Goal: Transaction & Acquisition: Purchase product/service

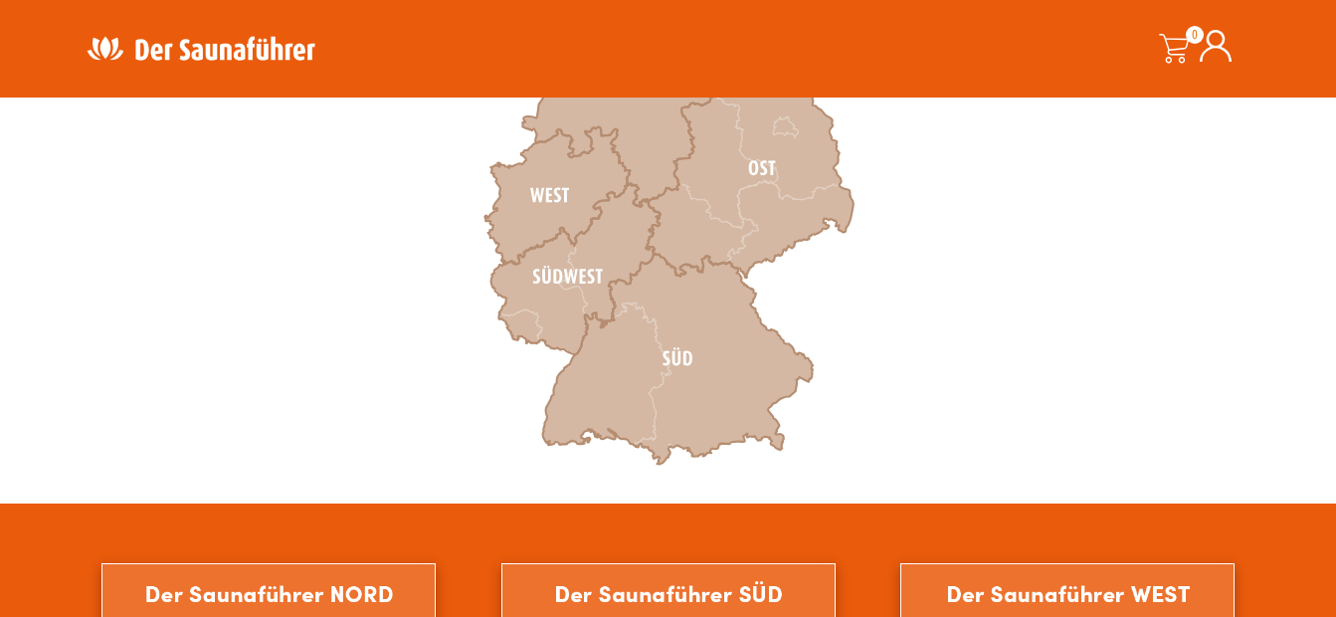
scroll to position [781, 0]
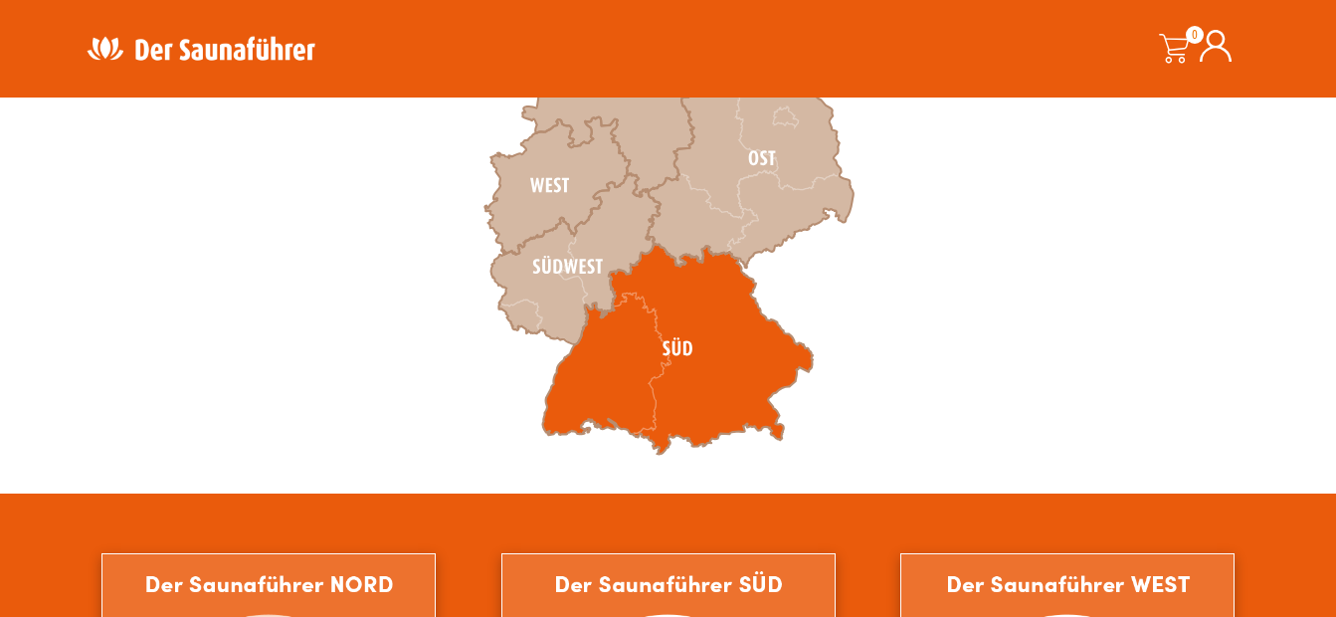
click at [685, 363] on icon at bounding box center [677, 349] width 270 height 211
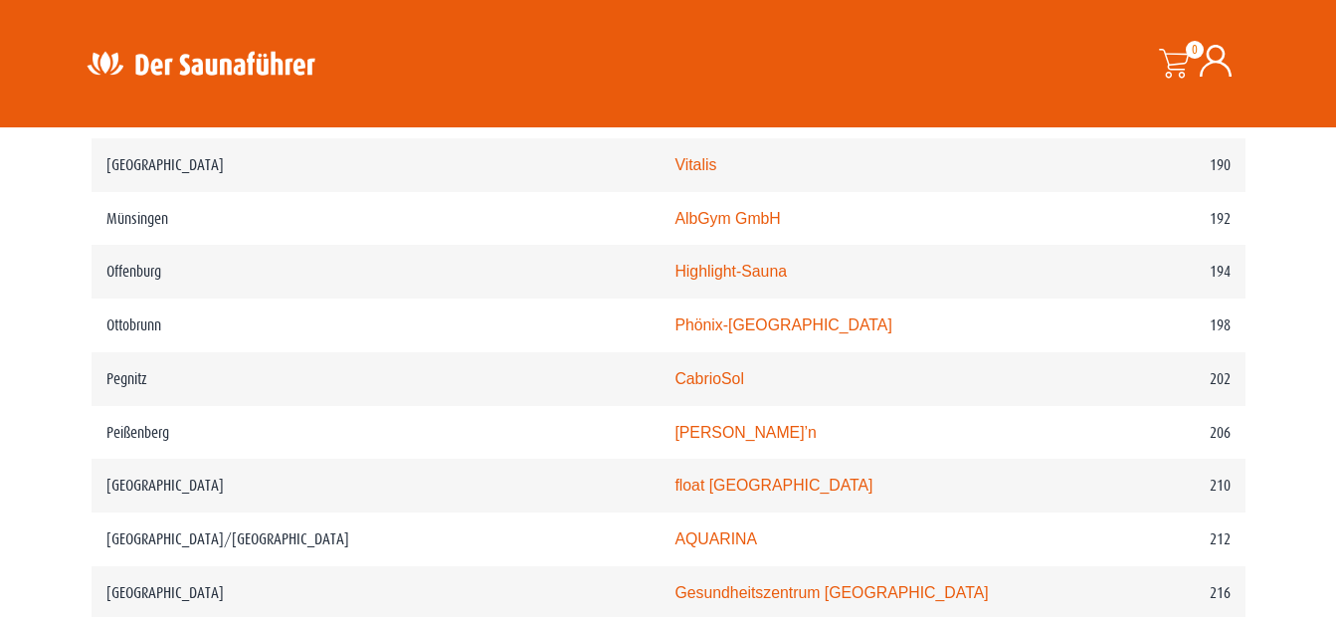
scroll to position [3456, 0]
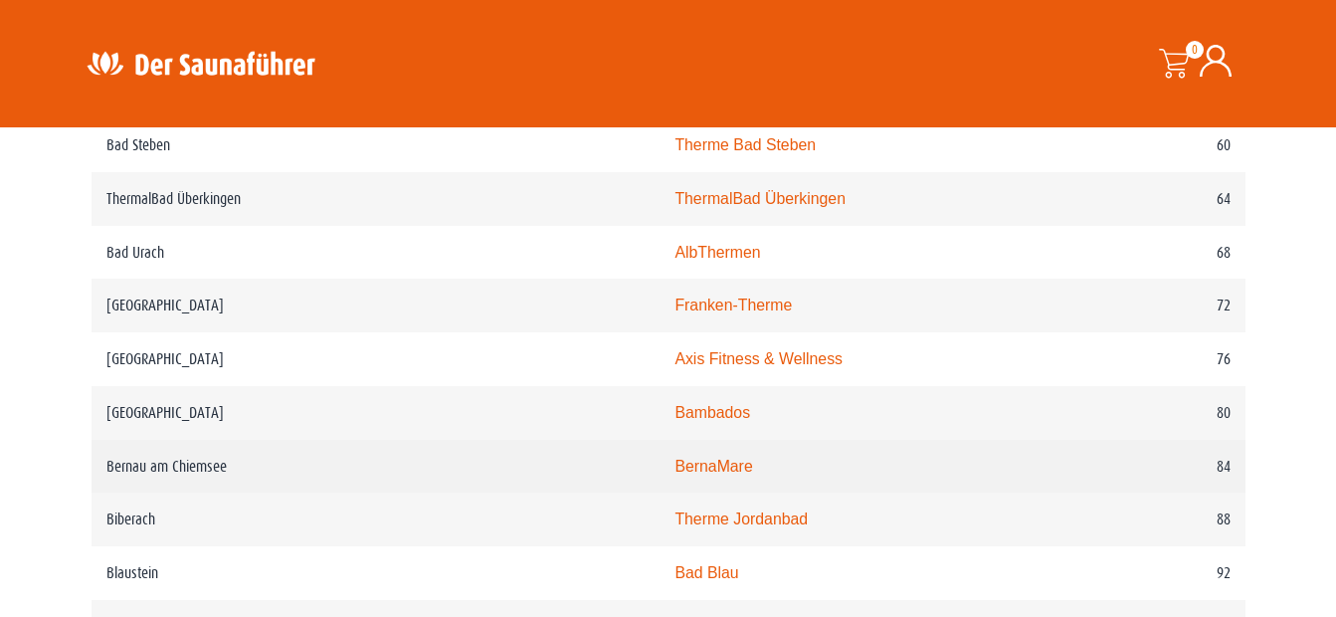
click at [895, 454] on td "BernaMare" at bounding box center [861, 467] width 405 height 54
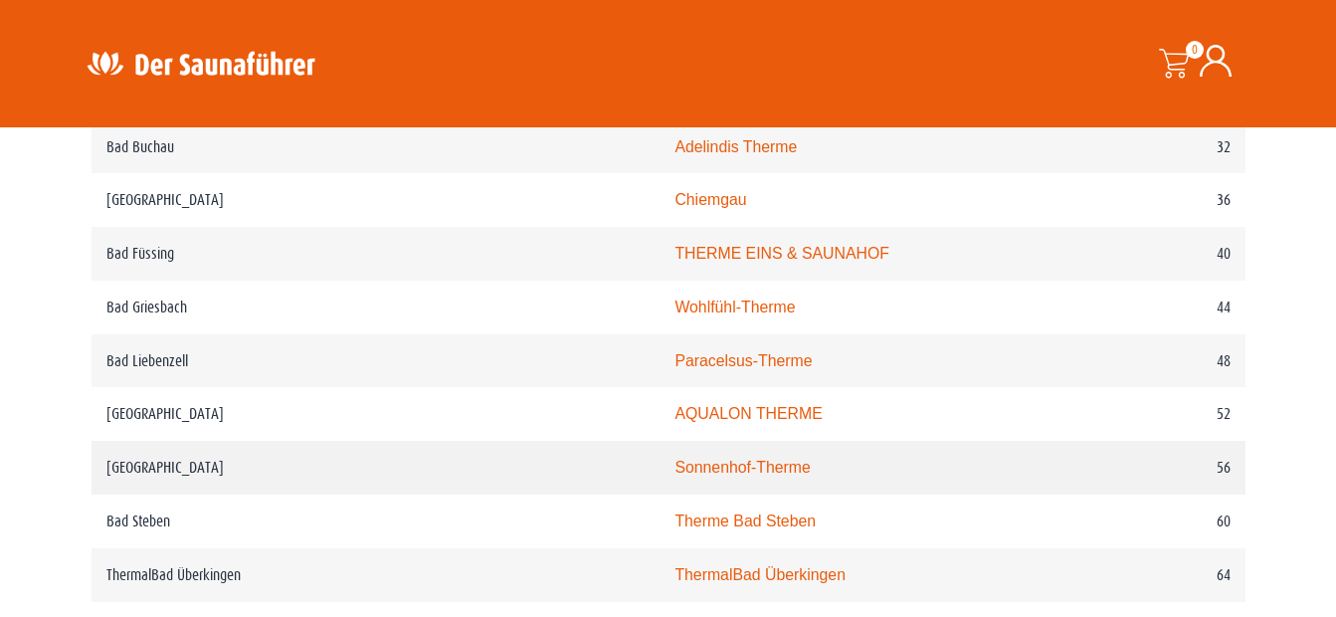
click at [901, 462] on td "Sonnenhof-Therme" at bounding box center [861, 468] width 405 height 54
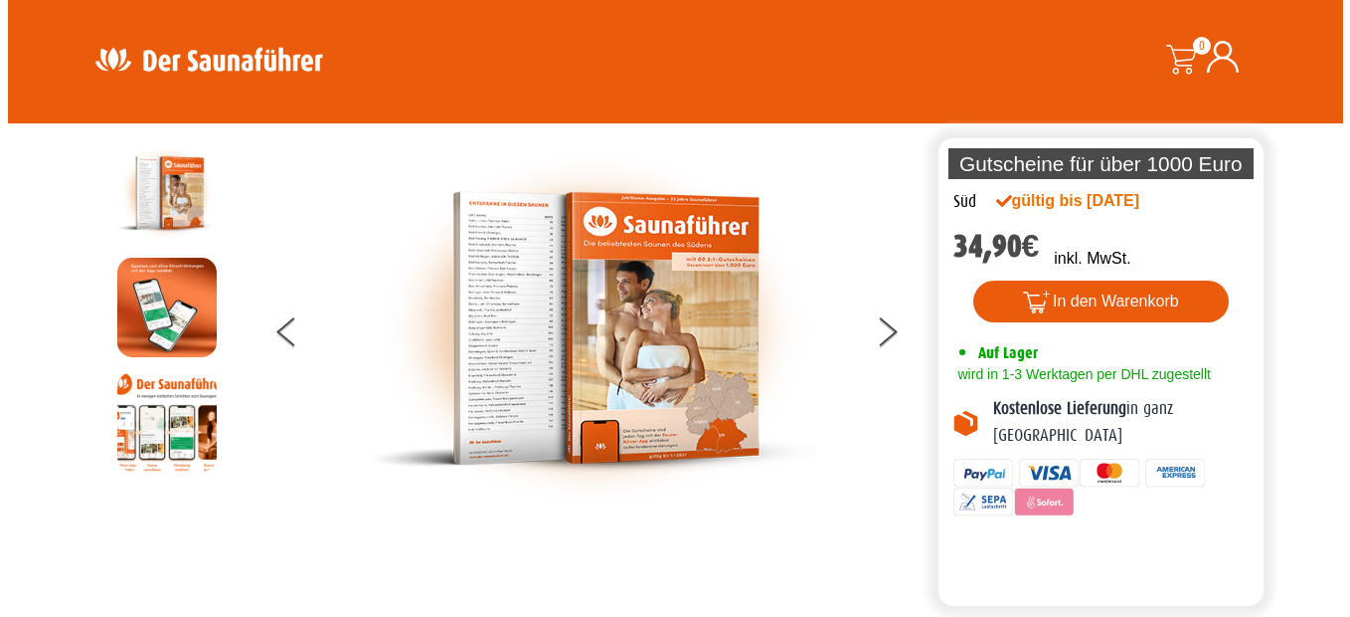
scroll to position [52, 0]
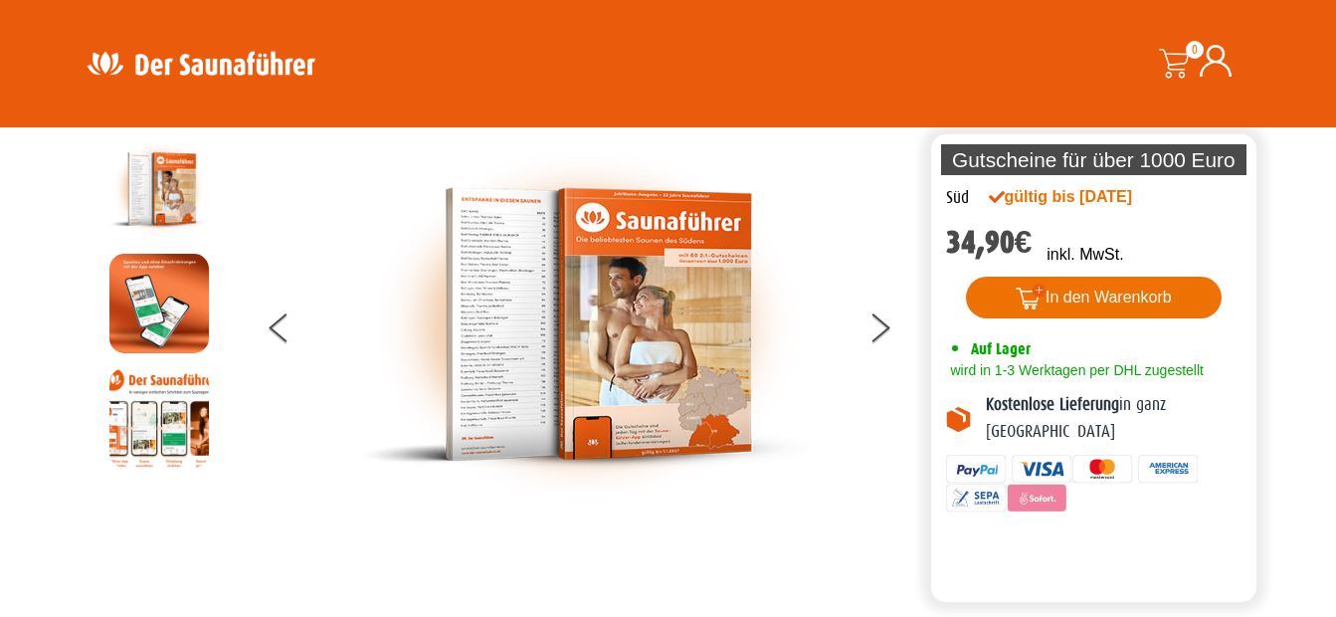
click at [1111, 301] on button "In den Warenkorb" at bounding box center [1094, 297] width 256 height 42
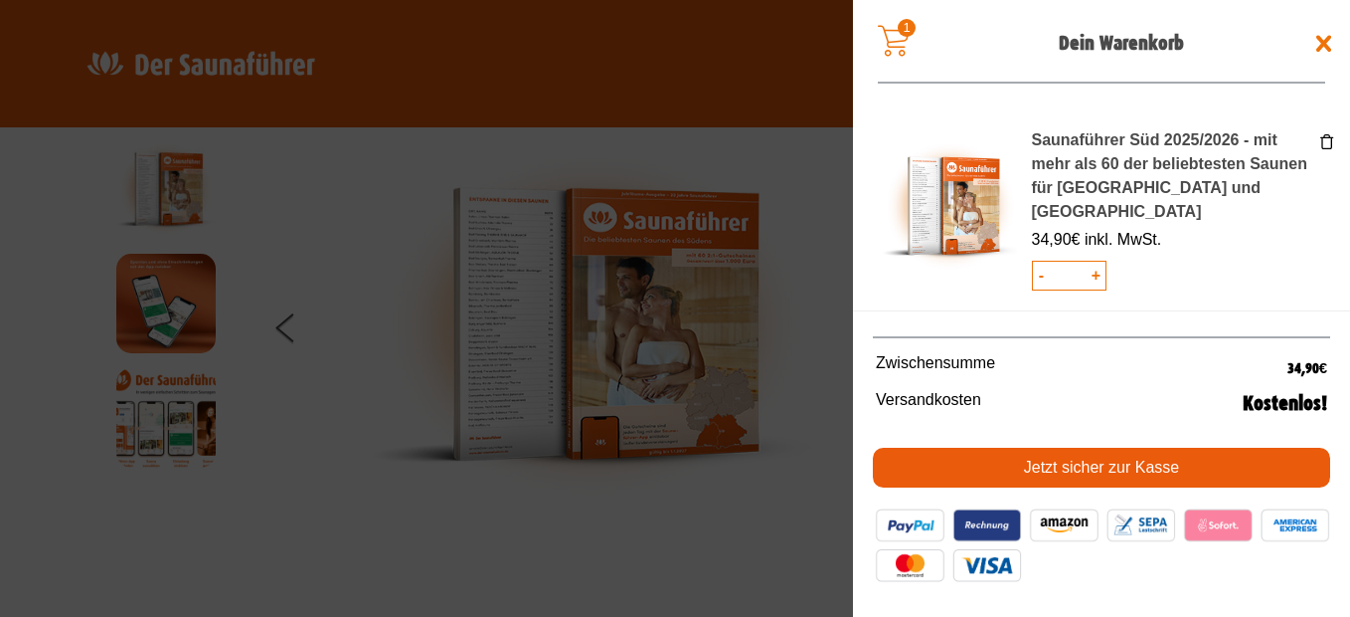
click at [1151, 471] on link "Jetzt sicher zur Kasse" at bounding box center [1101, 467] width 457 height 40
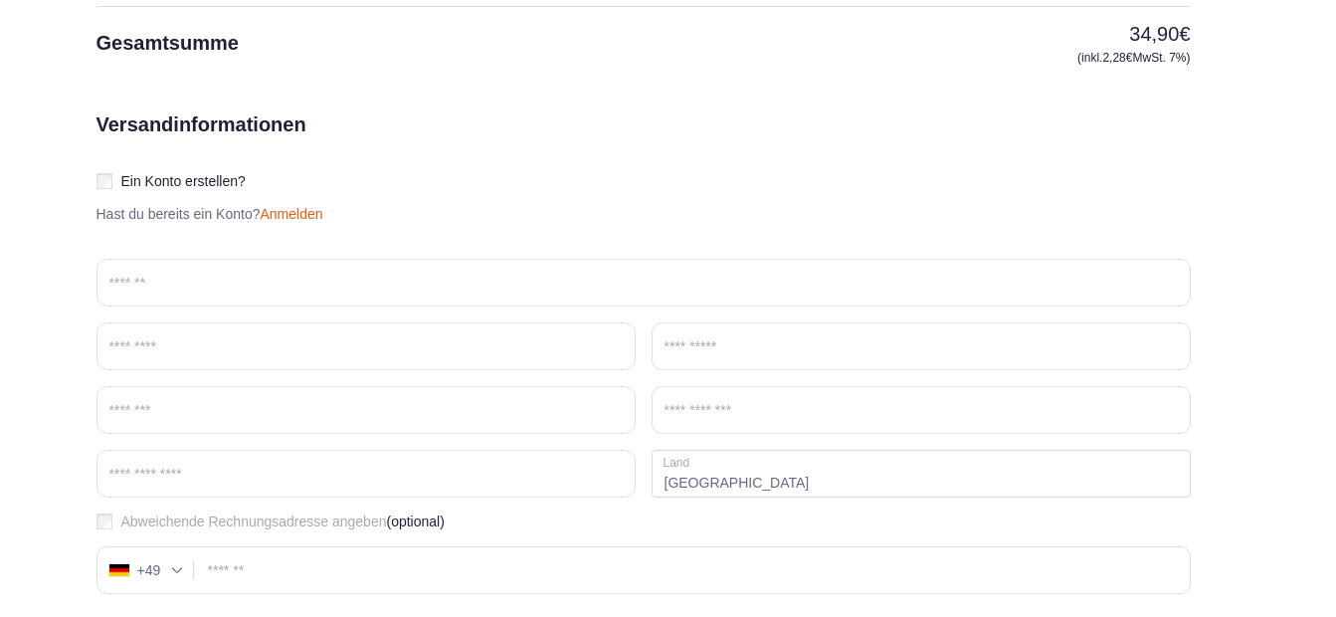
scroll to position [432, 0]
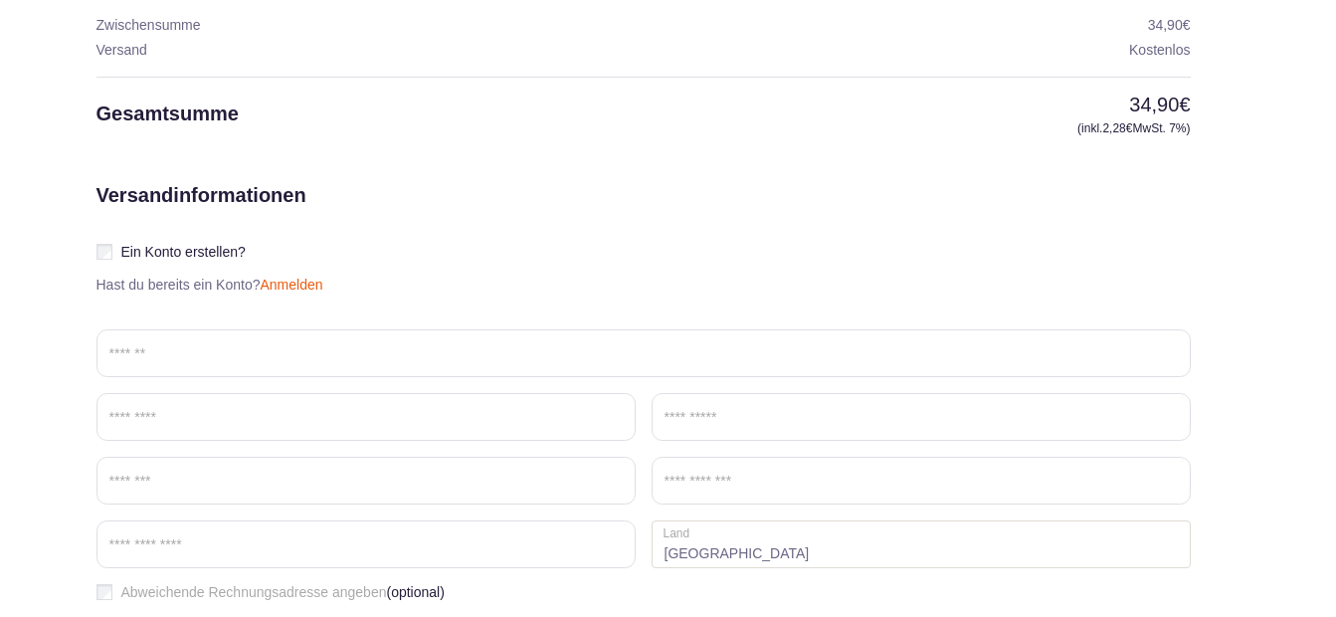
scroll to position [363, 0]
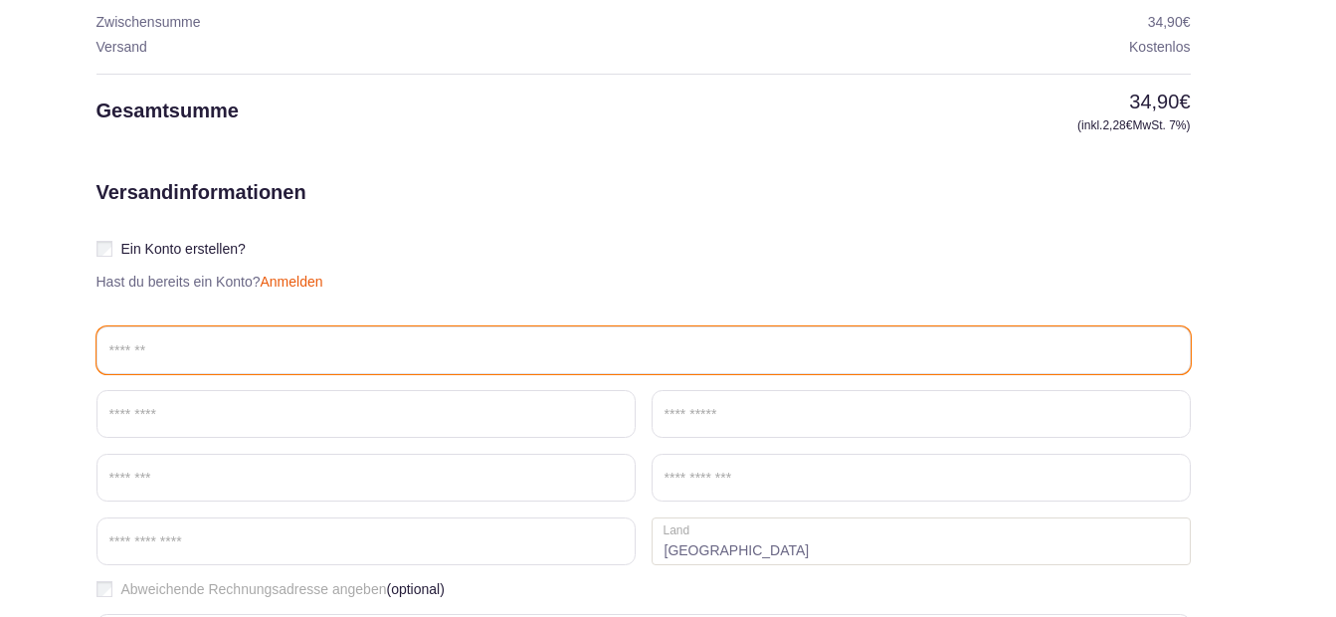
click at [213, 349] on input "Email *" at bounding box center [643, 350] width 1094 height 48
type input "**********"
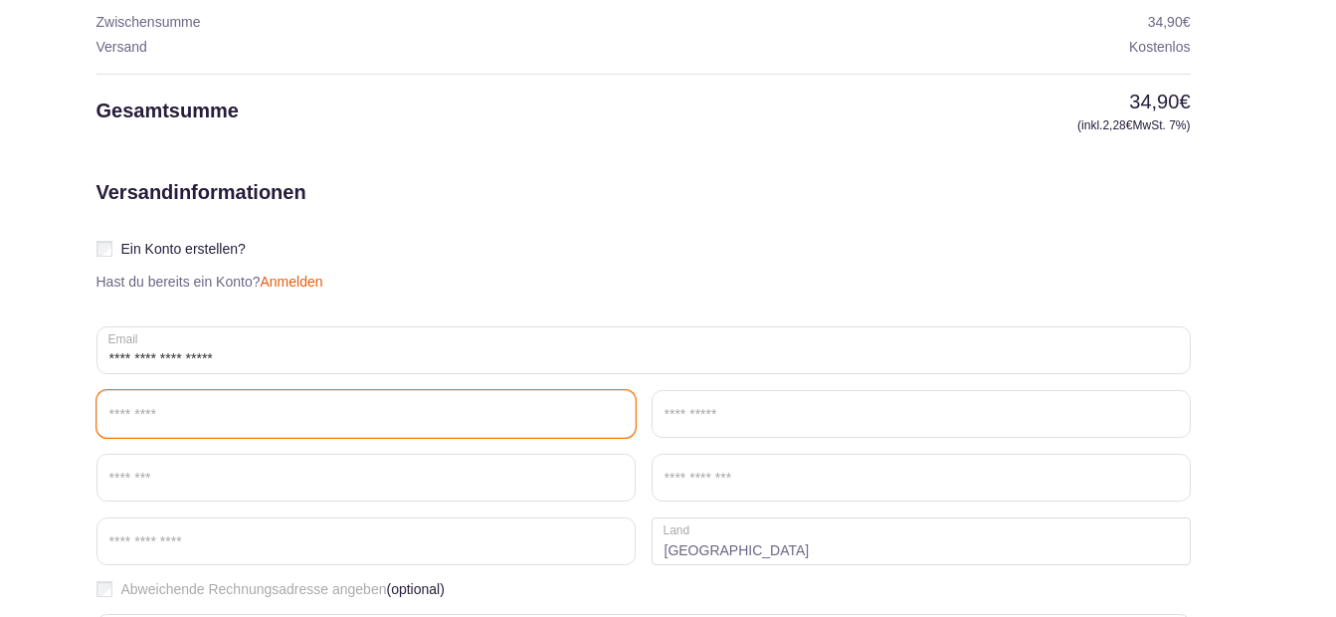
click at [189, 407] on input "Vorname *" at bounding box center [365, 414] width 539 height 48
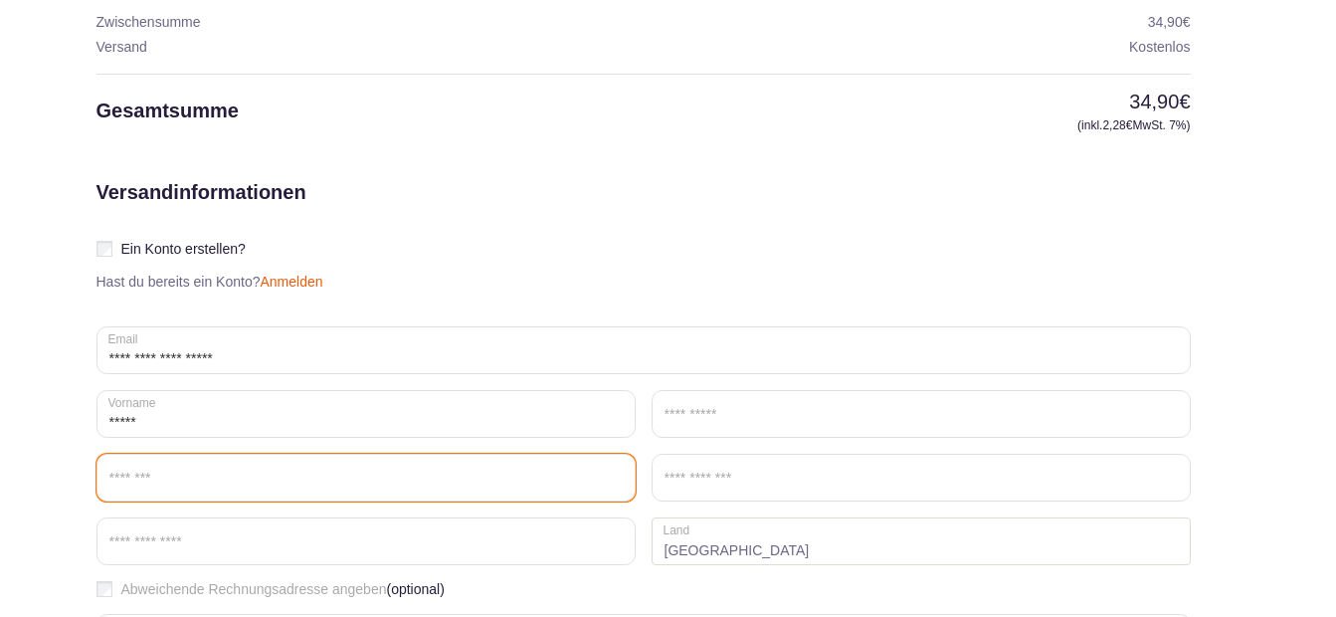
click at [177, 474] on input "Straße *" at bounding box center [365, 477] width 539 height 48
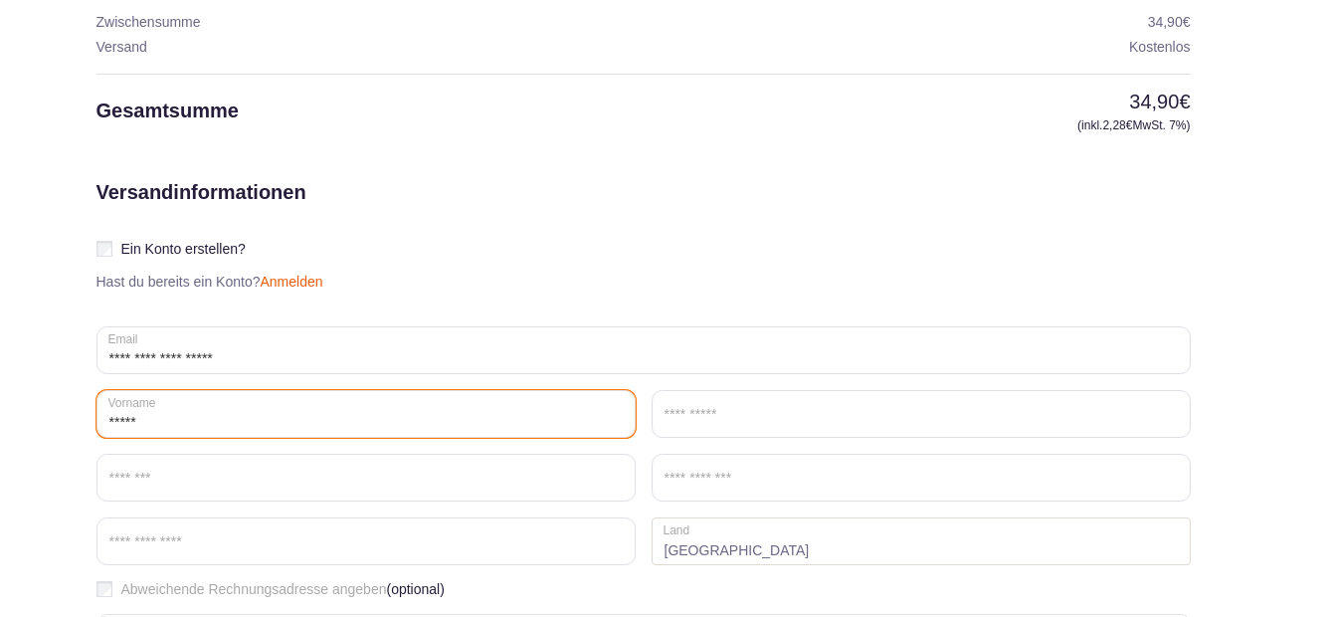
click at [116, 420] on input "*****" at bounding box center [365, 414] width 539 height 48
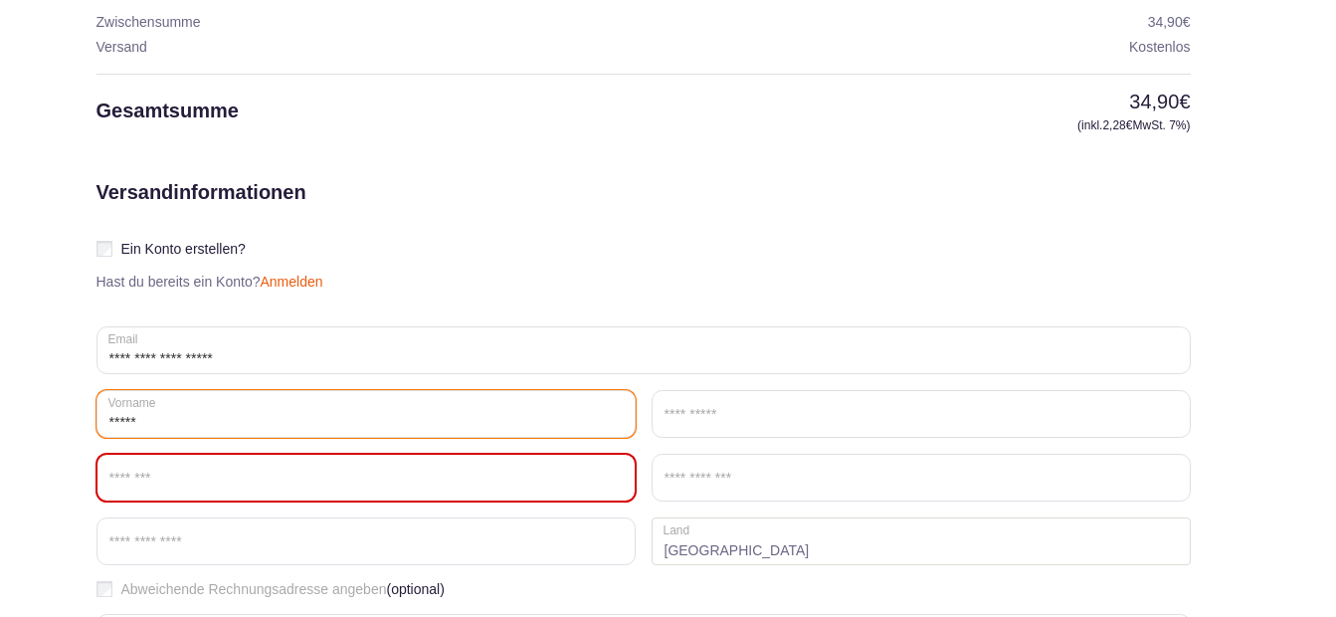
type input "*****"
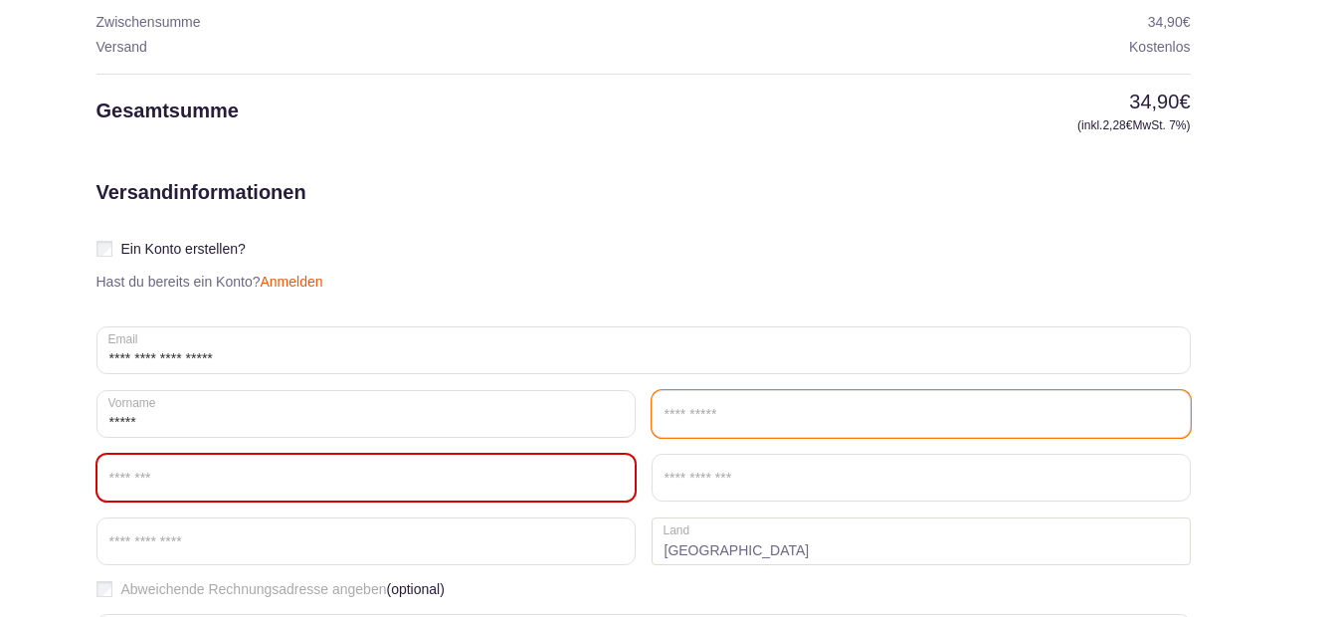
click at [746, 409] on input "Nachname *" at bounding box center [920, 414] width 539 height 48
type input "*****"
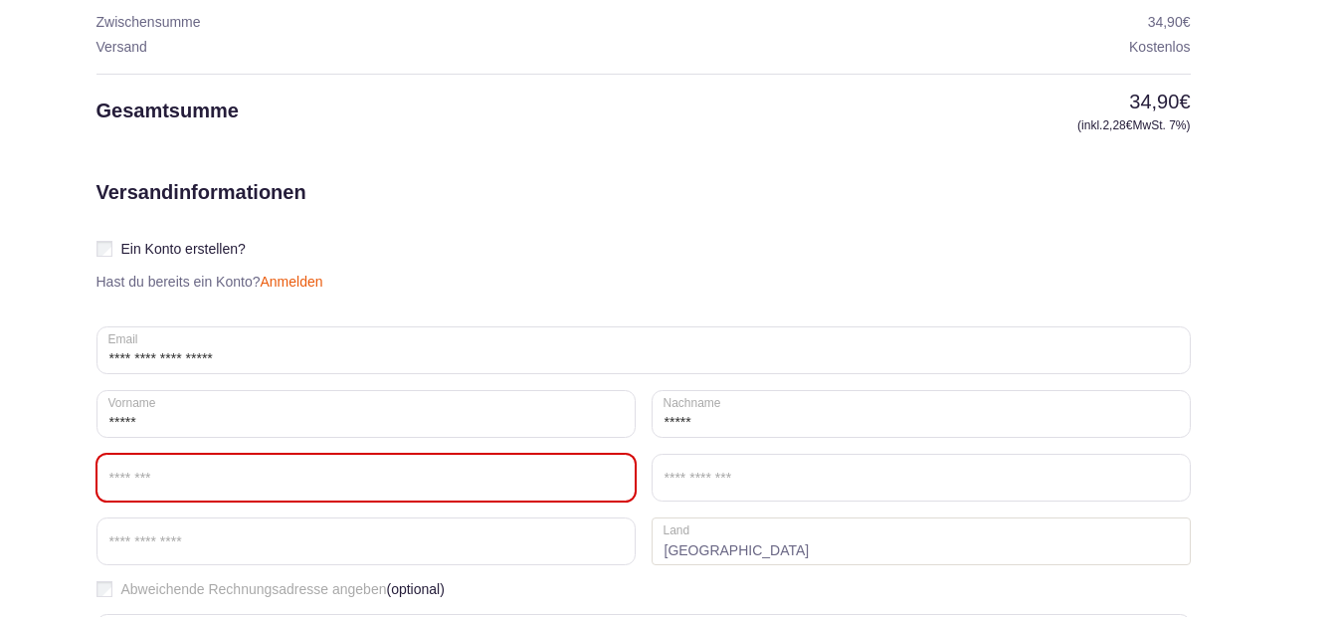
click at [413, 483] on input "Straße *" at bounding box center [365, 477] width 539 height 48
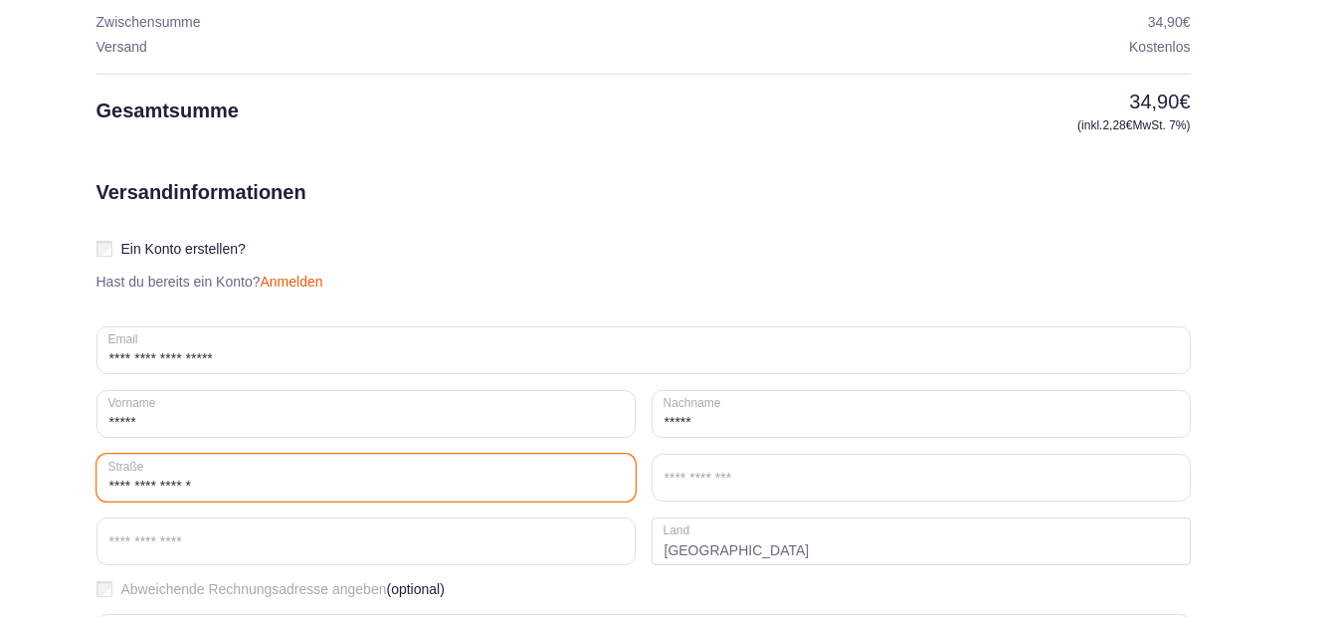
type input "**********"
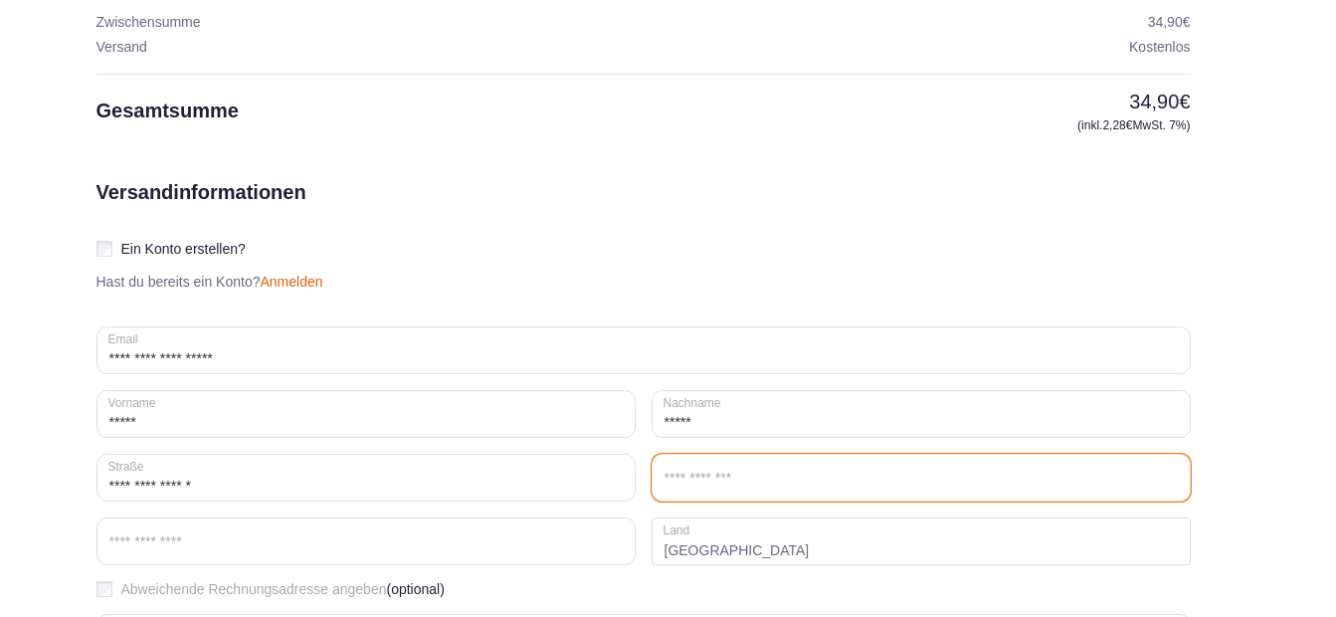
click at [765, 481] on input "Ort / Stadt *" at bounding box center [920, 477] width 539 height 48
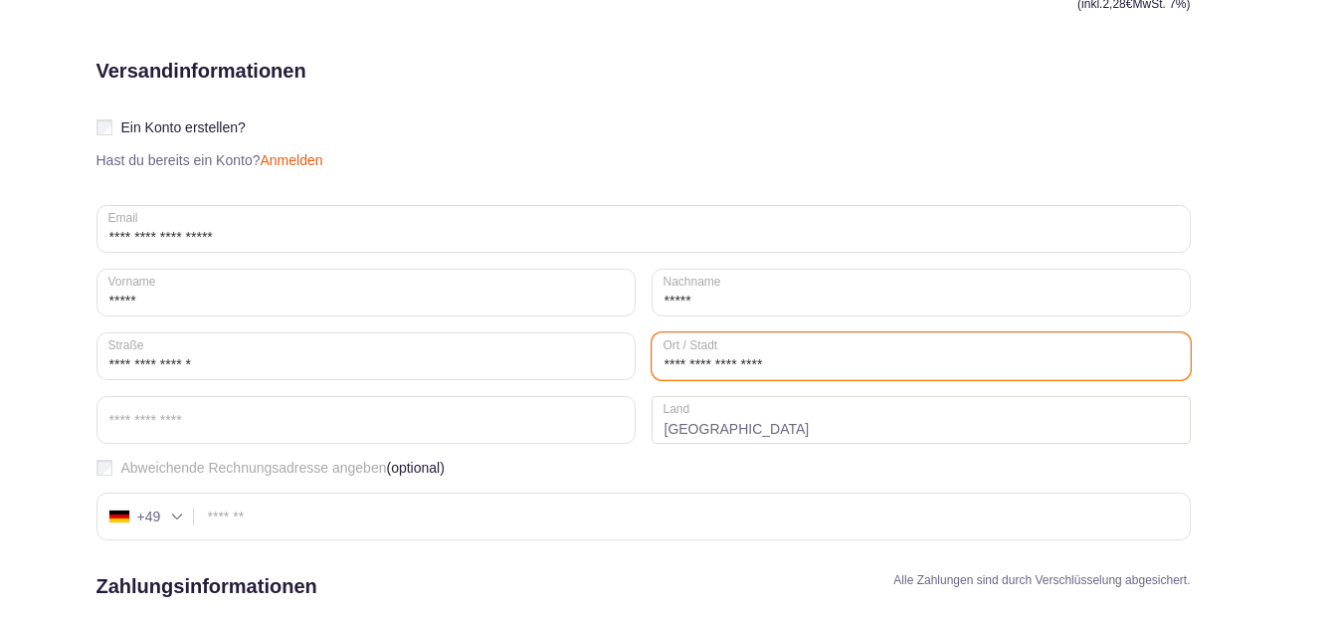
scroll to position [496, 0]
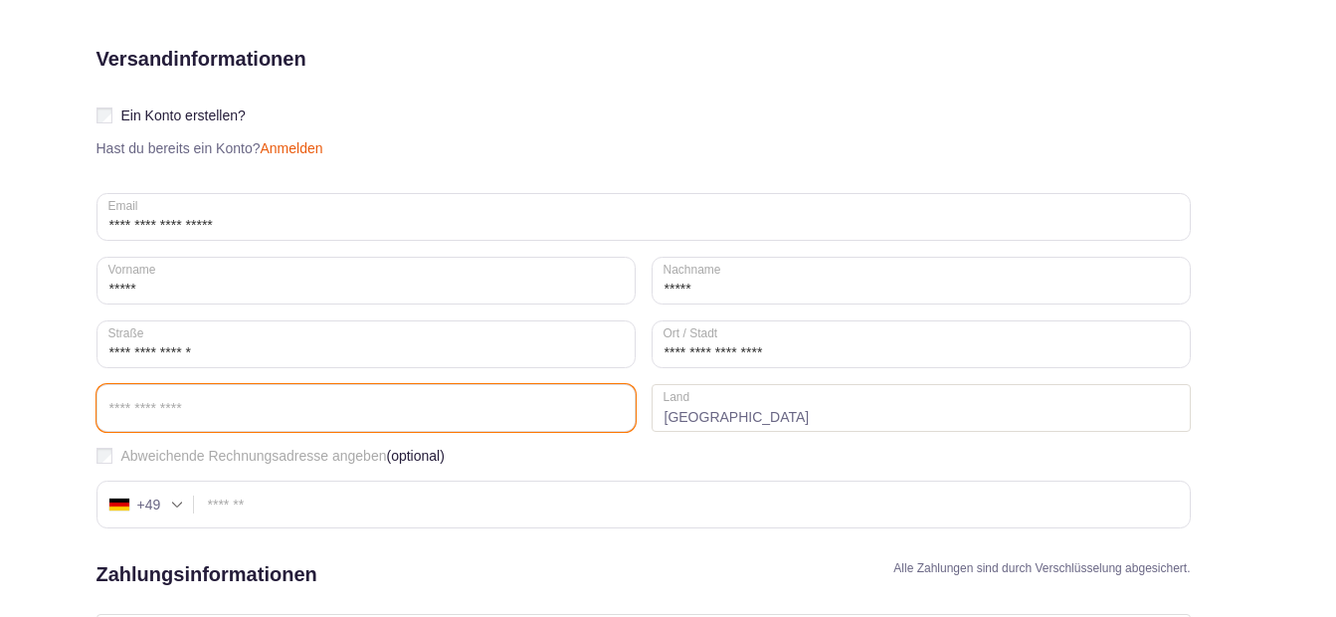
click at [199, 409] on input "Postleitzahl *" at bounding box center [365, 408] width 539 height 48
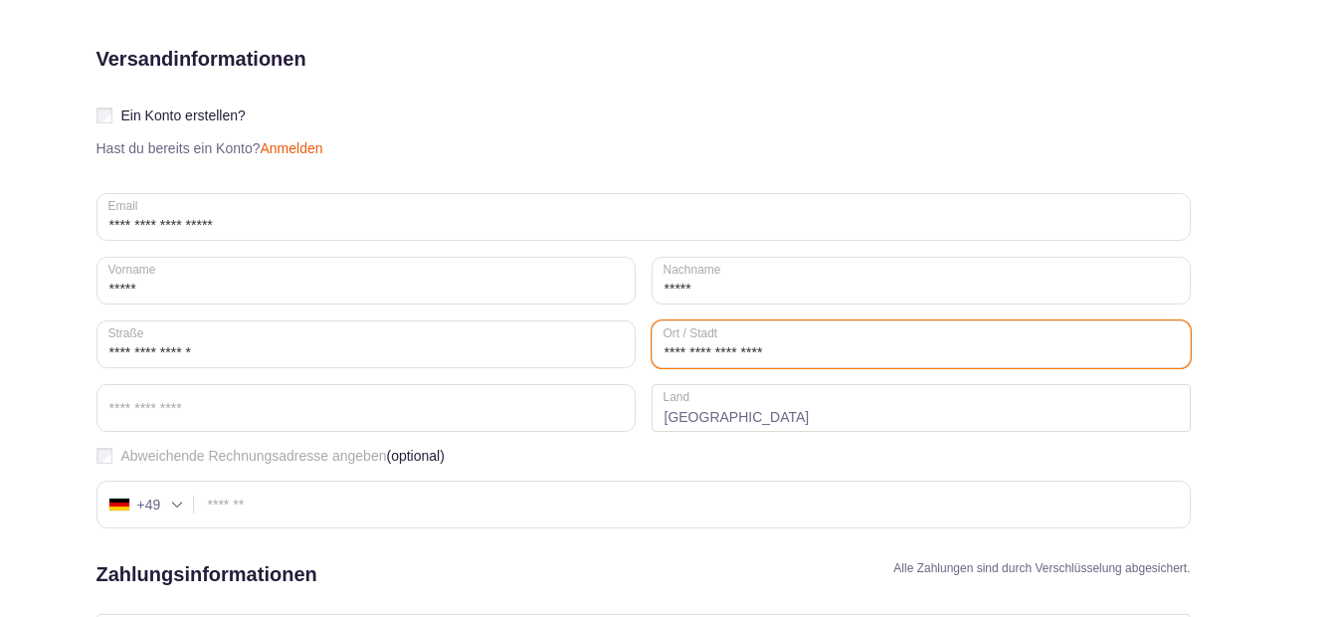
click at [703, 347] on input "**********" at bounding box center [920, 344] width 539 height 48
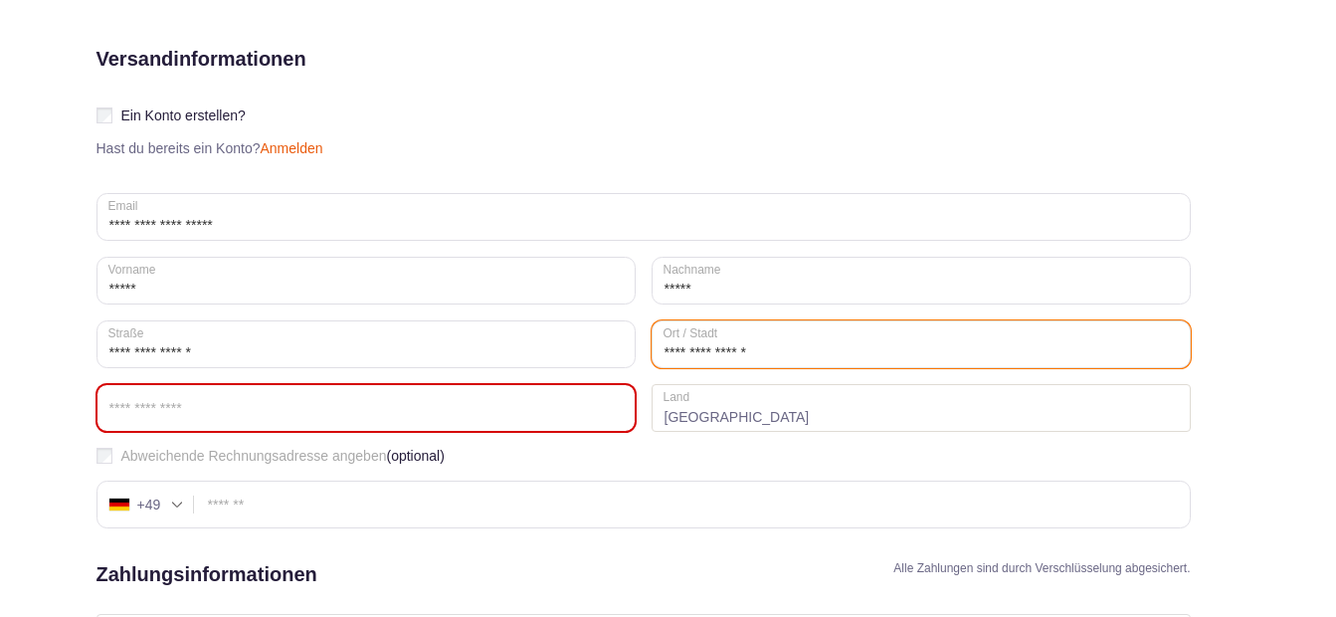
type input "**********"
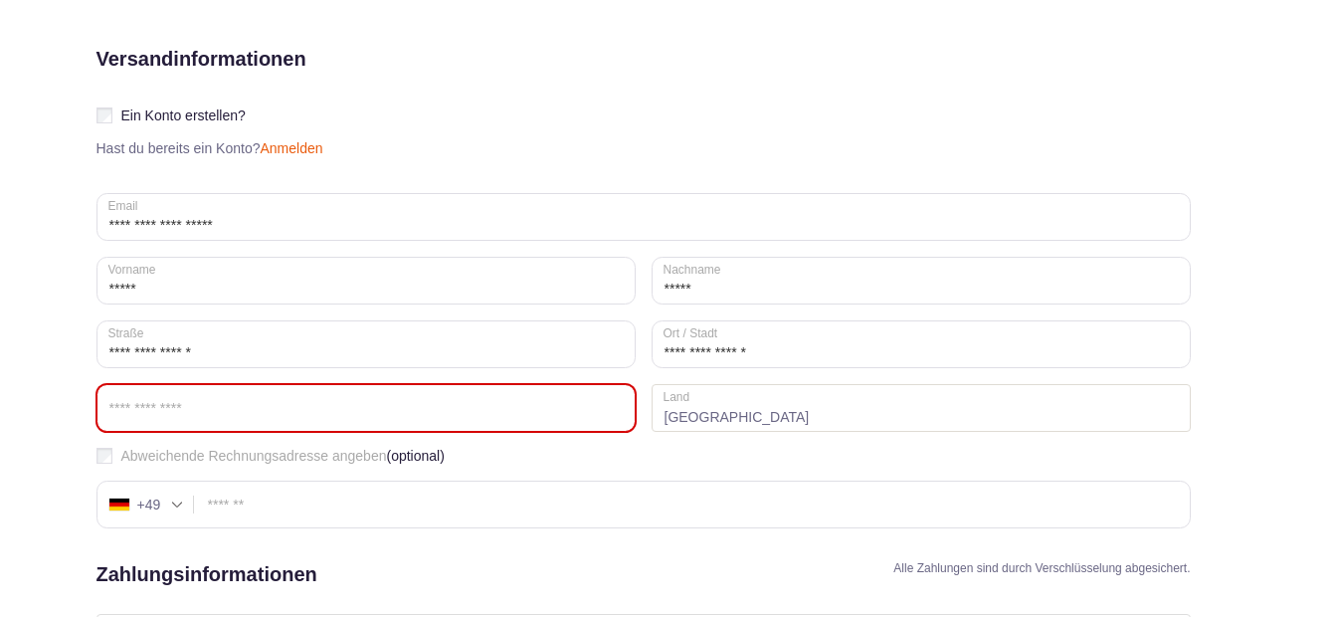
click at [214, 405] on input "Postleitzahl *" at bounding box center [365, 408] width 539 height 48
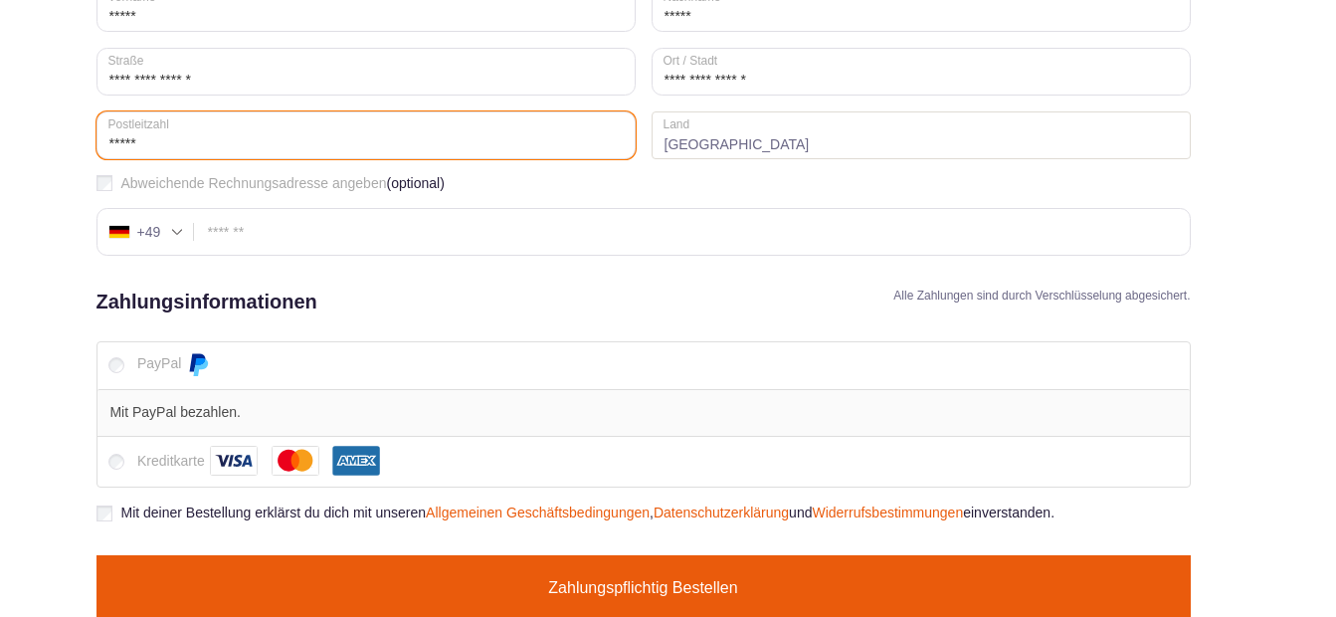
scroll to position [828, 0]
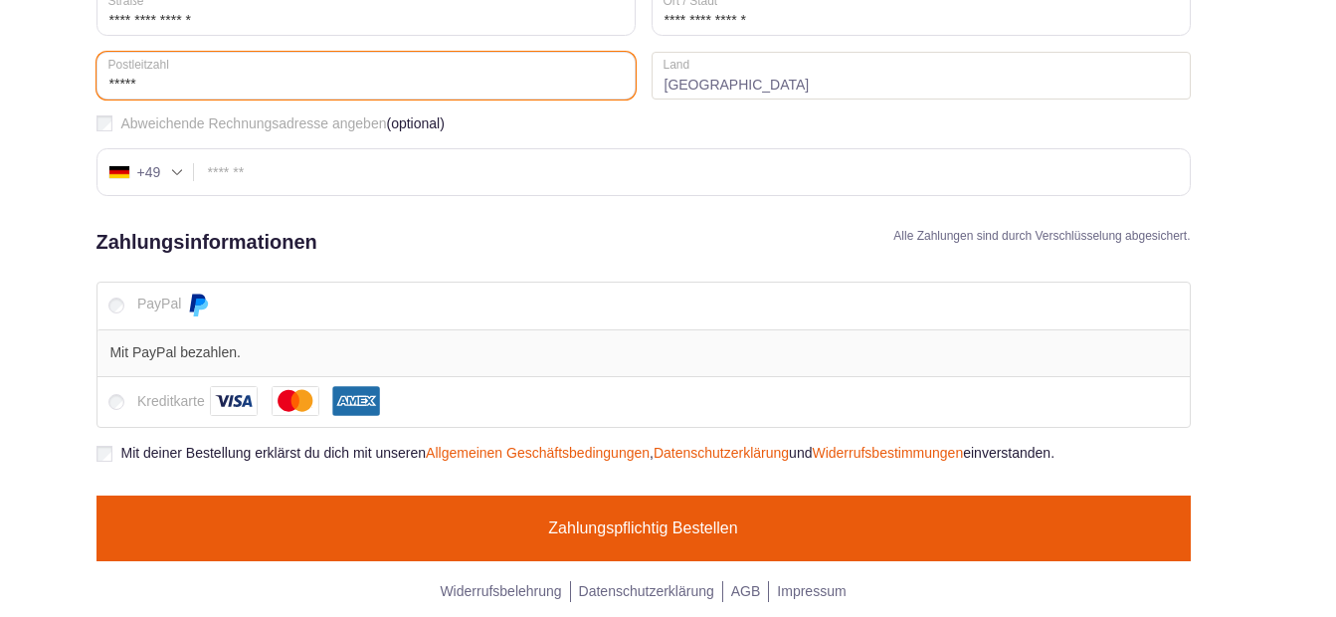
type input "*****"
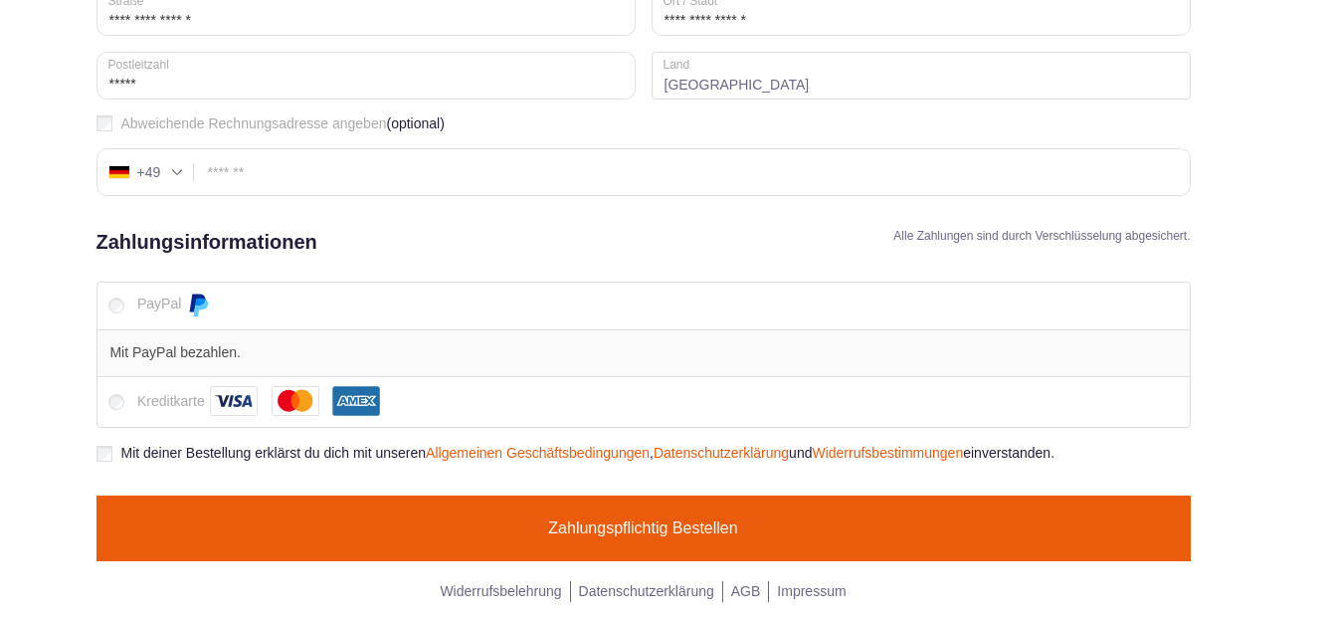
click at [657, 532] on button "Zahlungspflichtig bestellen" at bounding box center [643, 528] width 1094 height 66
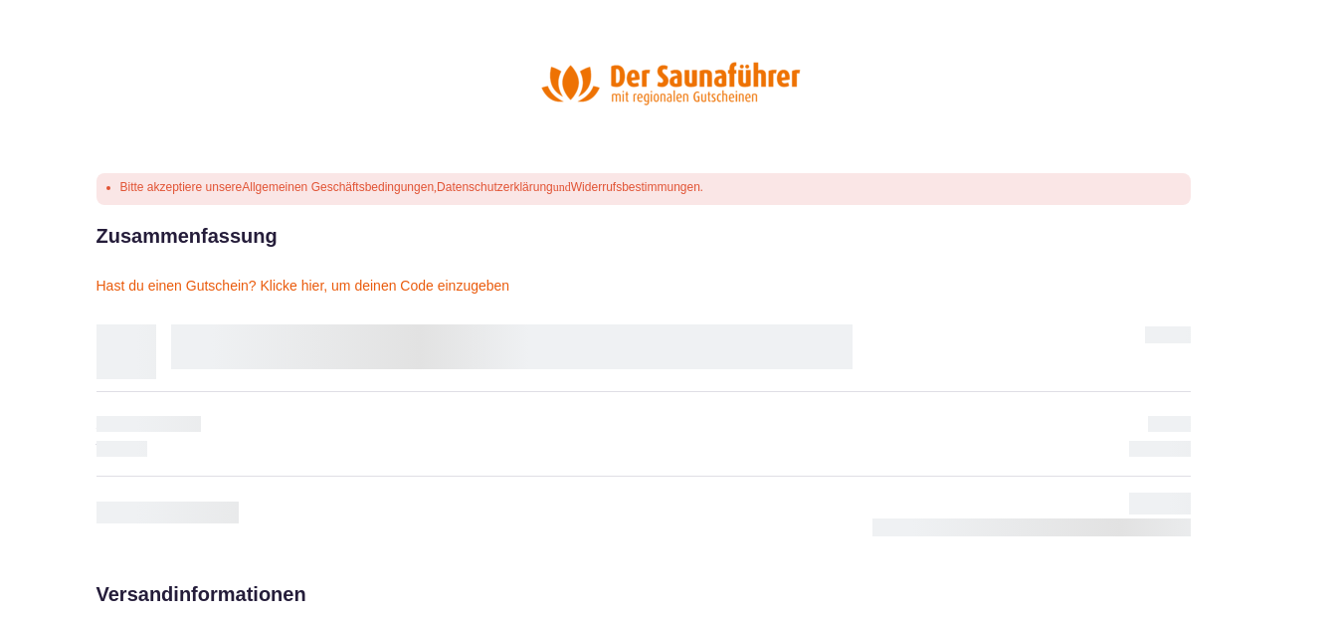
scroll to position [0, 0]
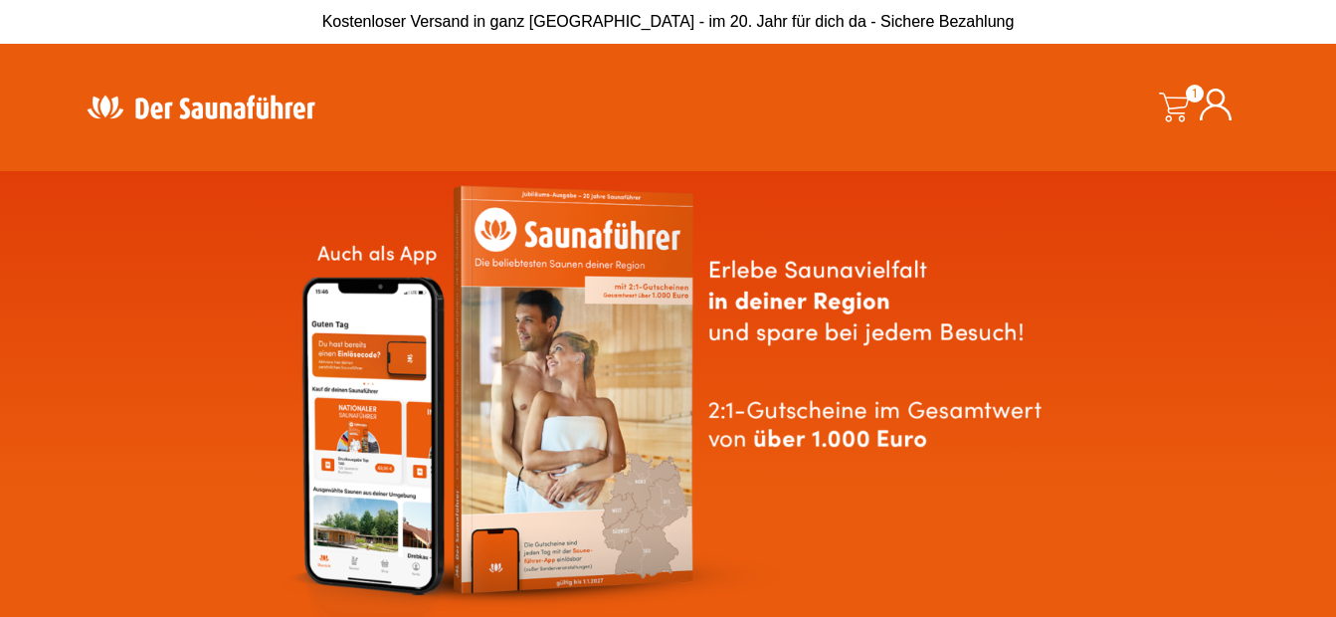
drag, startPoint x: 0, startPoint y: 0, endPoint x: 920, endPoint y: 147, distance: 931.5
click at [920, 147] on div "1 34,90 €" at bounding box center [1082, 107] width 350 height 97
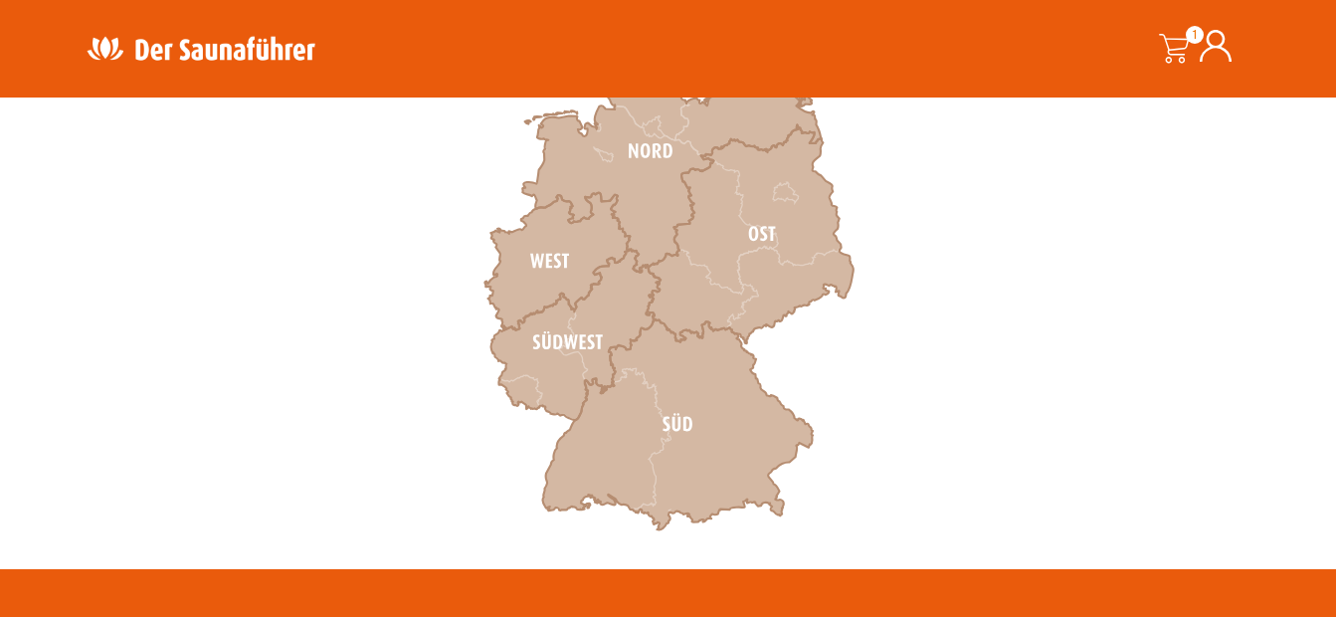
scroll to position [707, 0]
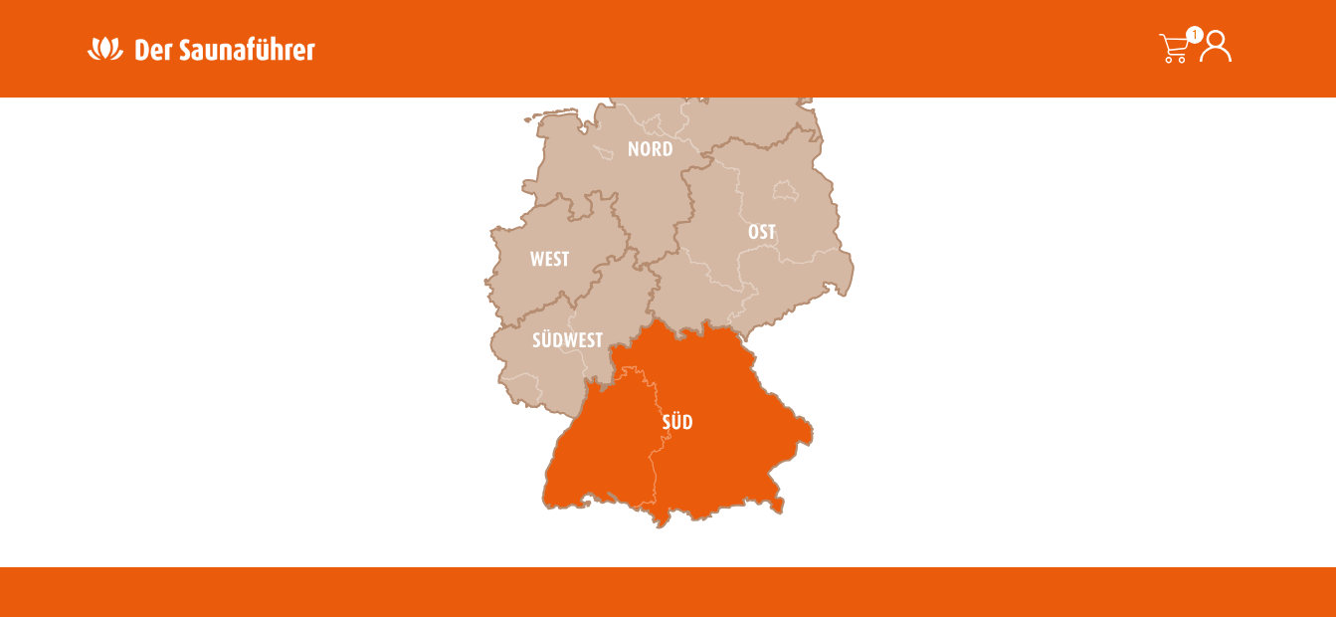
click at [687, 426] on icon at bounding box center [677, 422] width 270 height 211
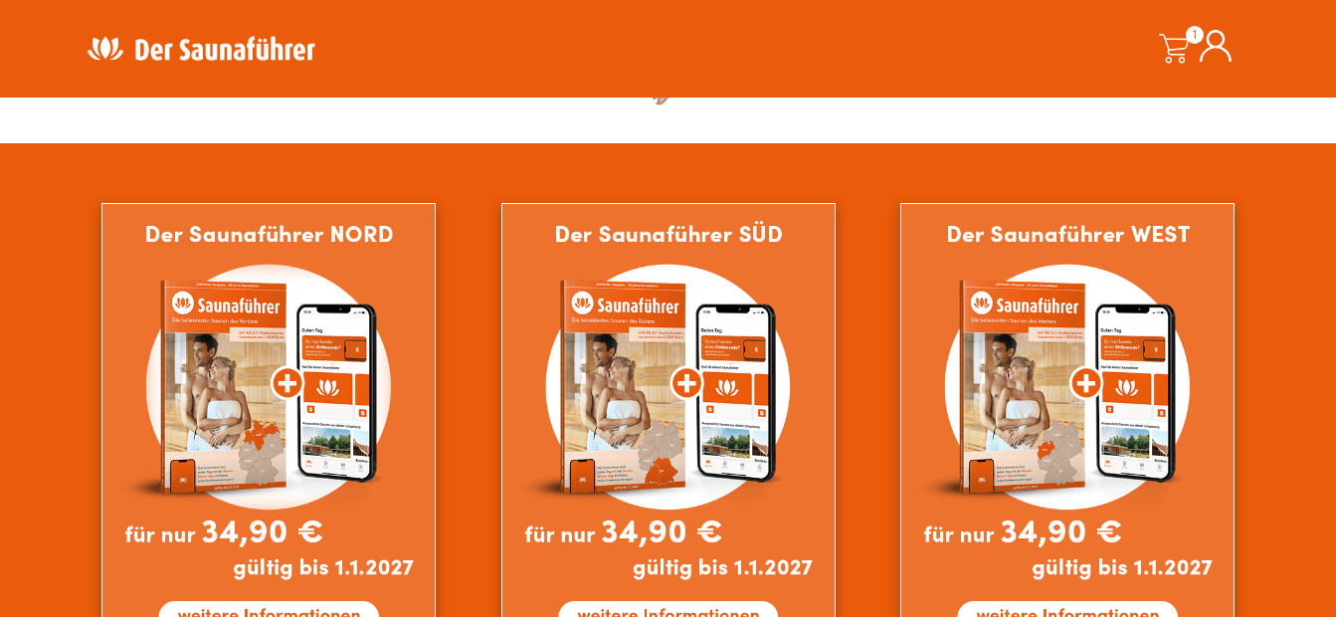
scroll to position [1139, 0]
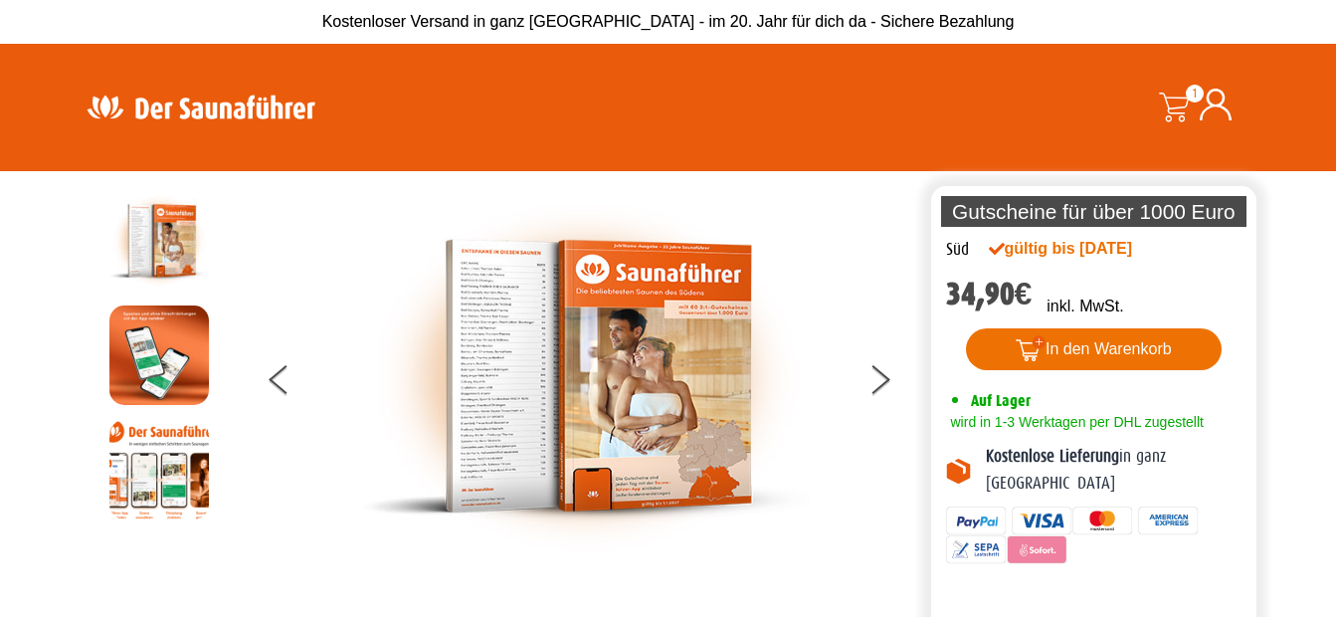
click at [1118, 344] on button "In den Warenkorb" at bounding box center [1094, 349] width 256 height 42
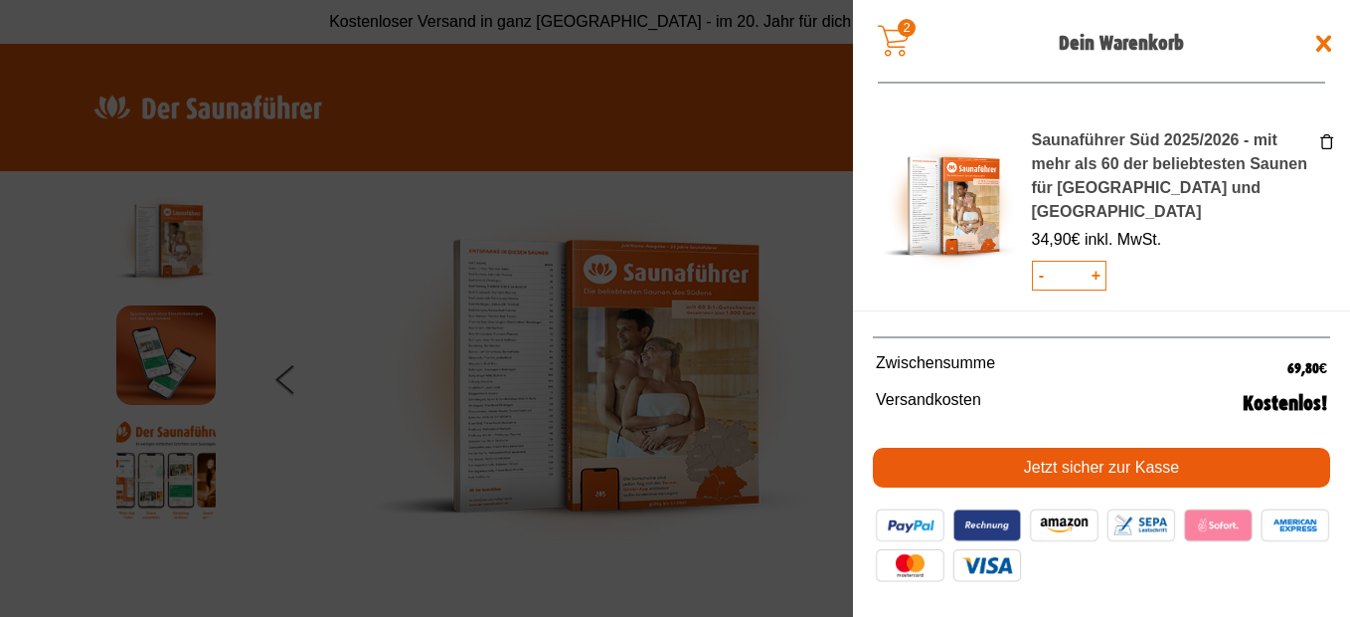
click at [1052, 262] on input "*" at bounding box center [1069, 276] width 37 height 28
click at [1075, 262] on input "*" at bounding box center [1069, 276] width 37 height 28
type input "*"
click at [1115, 466] on link "Jetzt sicher zur Kasse" at bounding box center [1101, 467] width 457 height 40
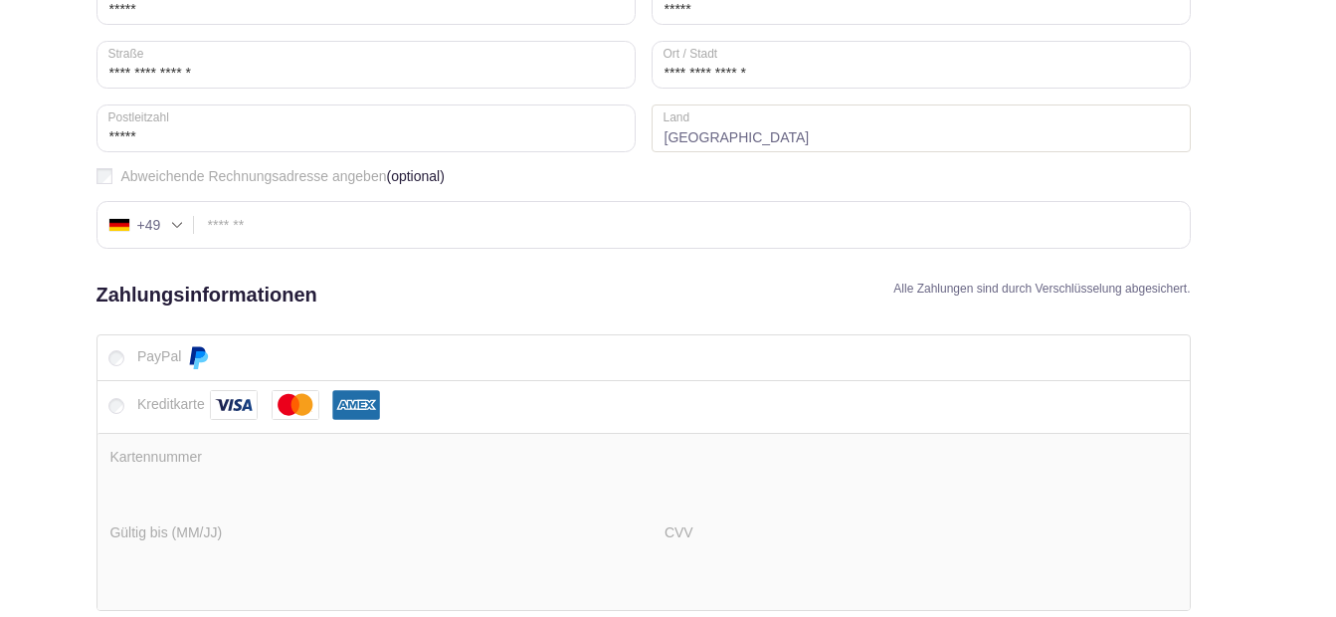
scroll to position [319, 0]
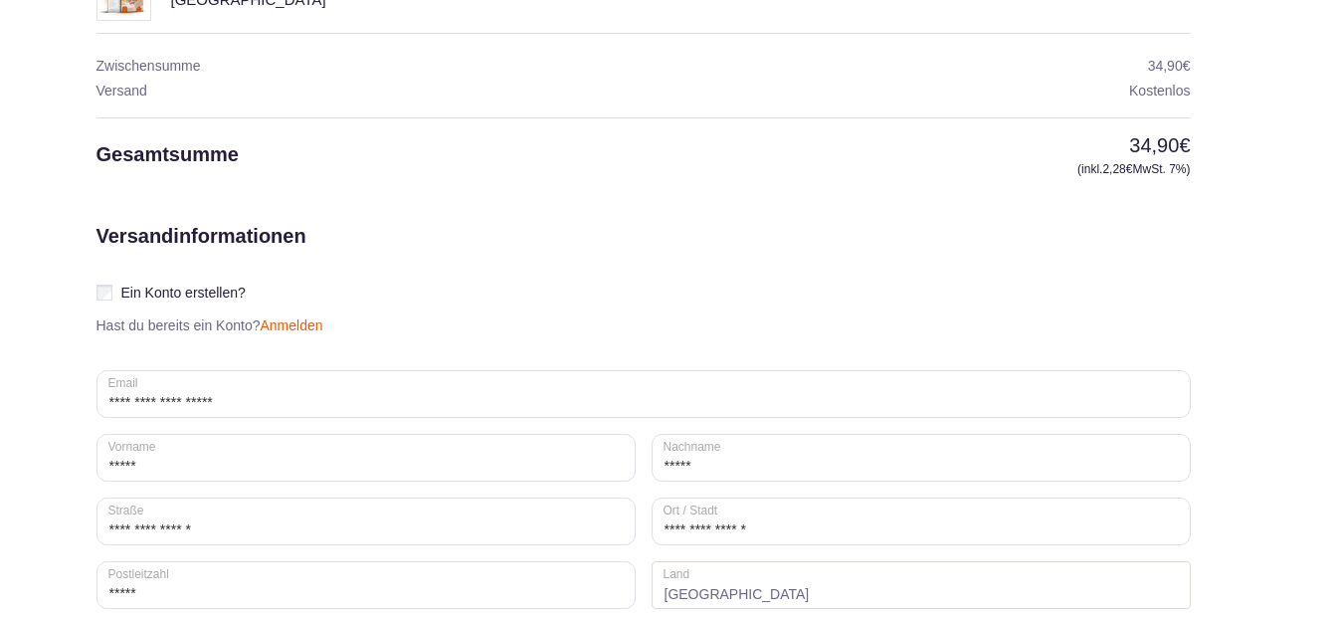
click at [265, 324] on link "Anmelden" at bounding box center [292, 325] width 63 height 16
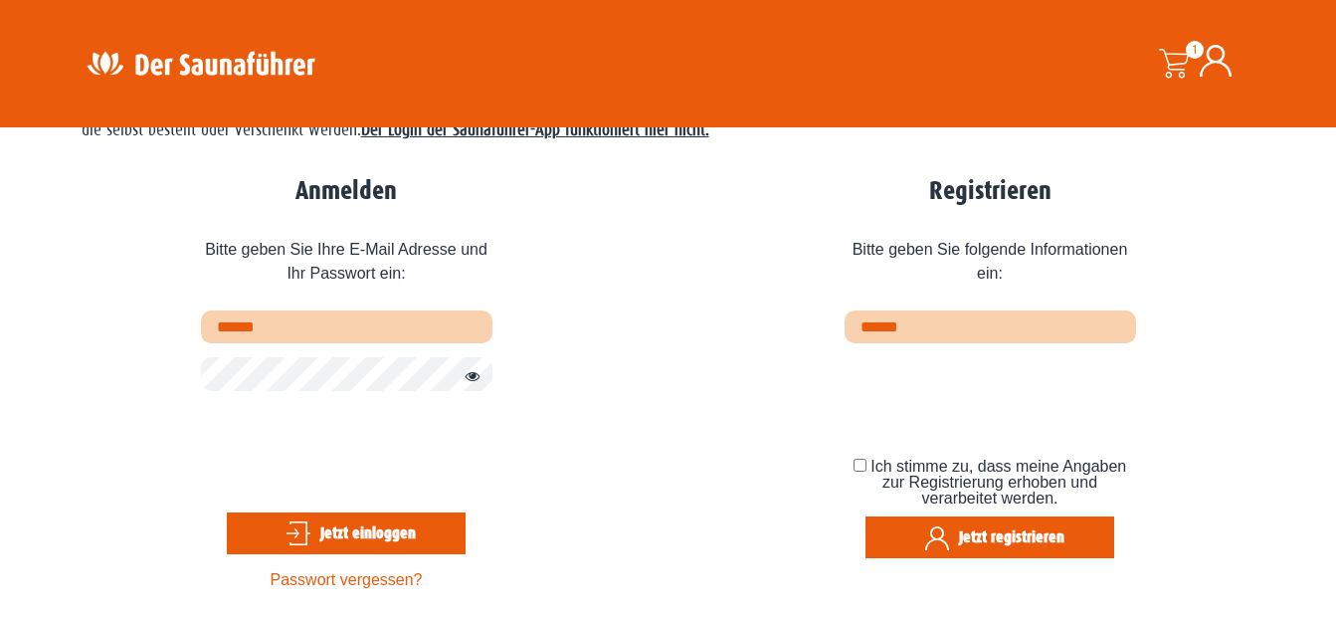
scroll to position [135, 0]
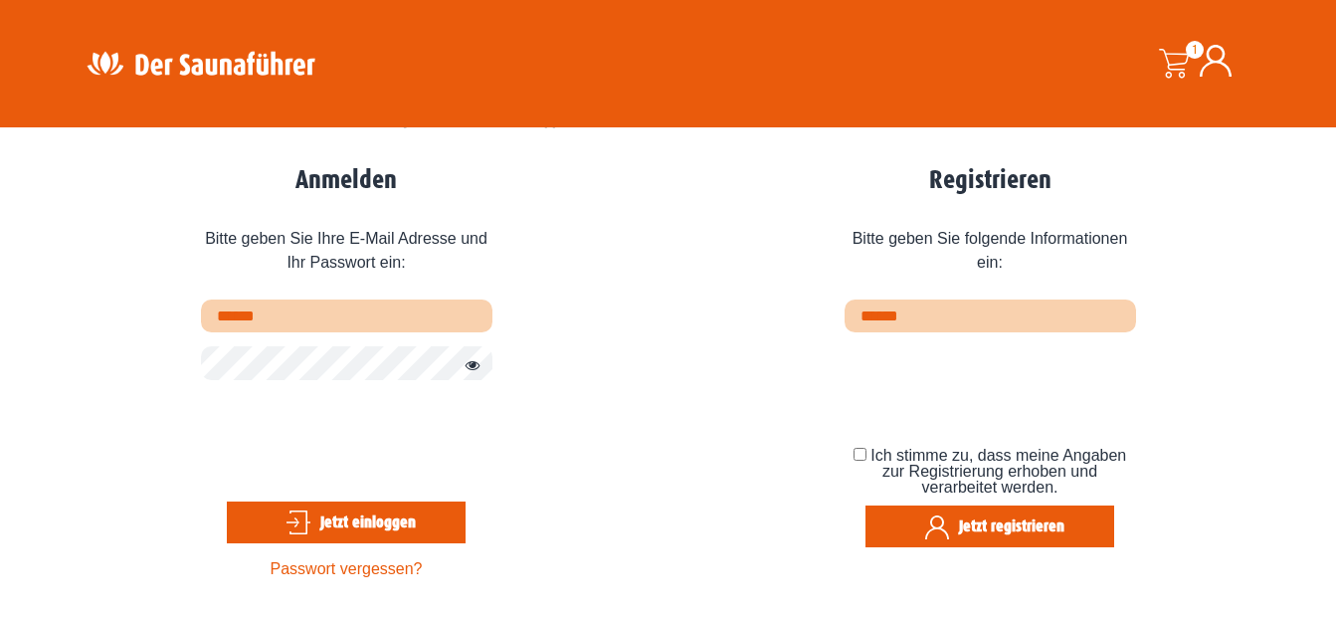
click at [957, 314] on input "email" at bounding box center [989, 315] width 291 height 33
click at [290, 311] on input "text" at bounding box center [346, 315] width 291 height 33
click at [314, 309] on input "text" at bounding box center [346, 315] width 291 height 33
type input "**********"
click at [367, 521] on button "Jetzt einloggen" at bounding box center [346, 522] width 239 height 42
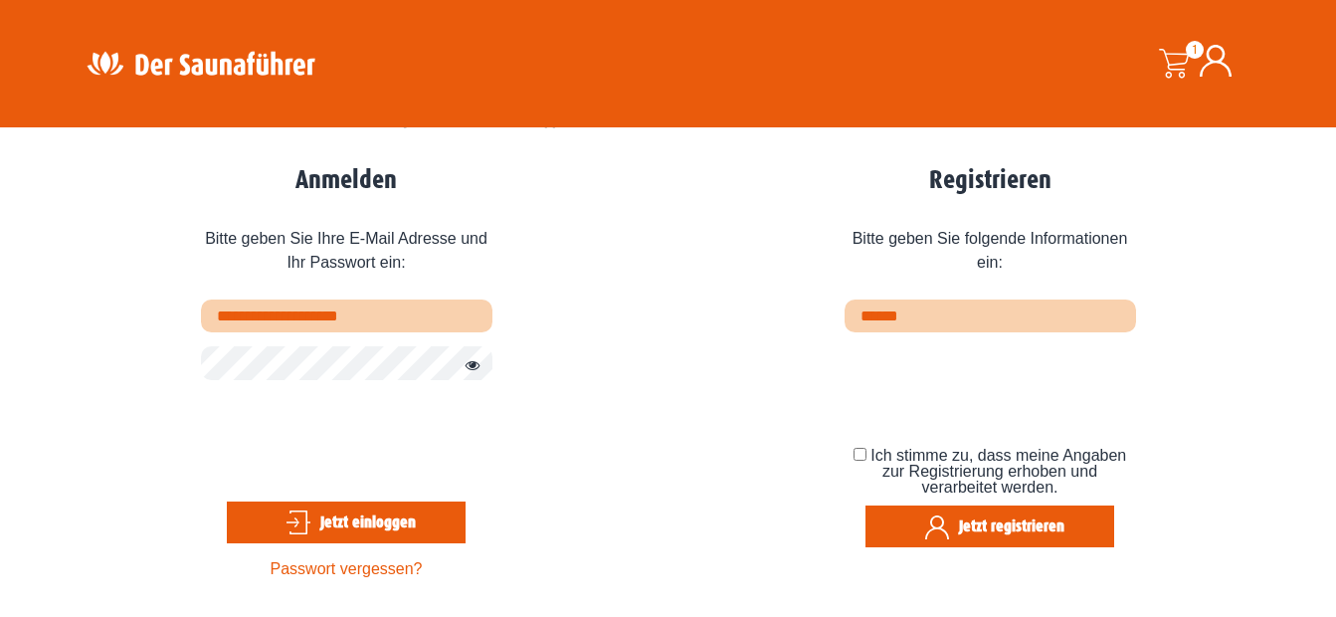
click at [351, 568] on link "Passwort vergessen?" at bounding box center [346, 568] width 152 height 17
